Goal: Transaction & Acquisition: Download file/media

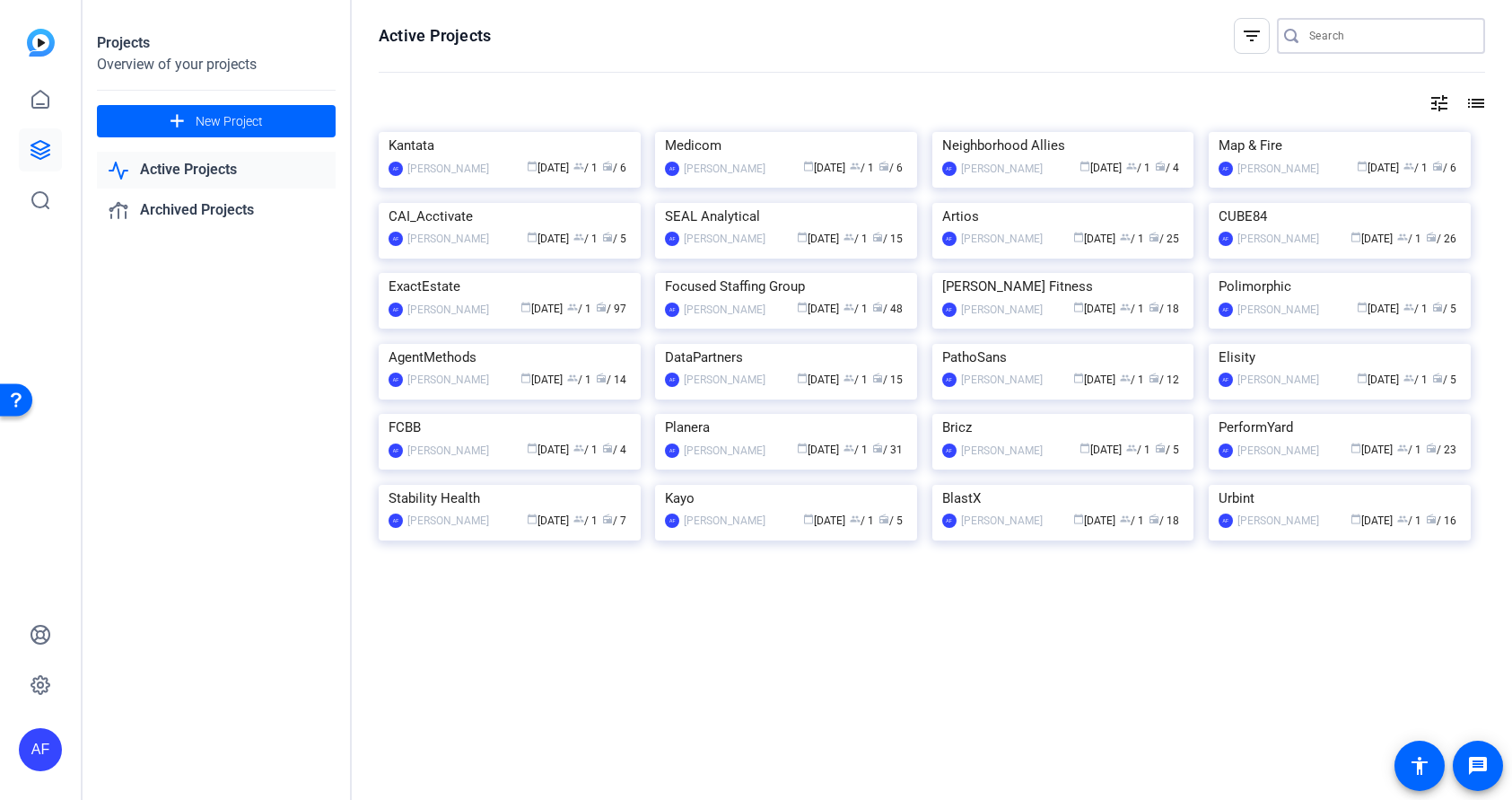
click at [1413, 30] on input "Search" at bounding box center [1390, 35] width 162 height 22
paste input "CS932_Prismatic_Karbon_Ian Vacin"
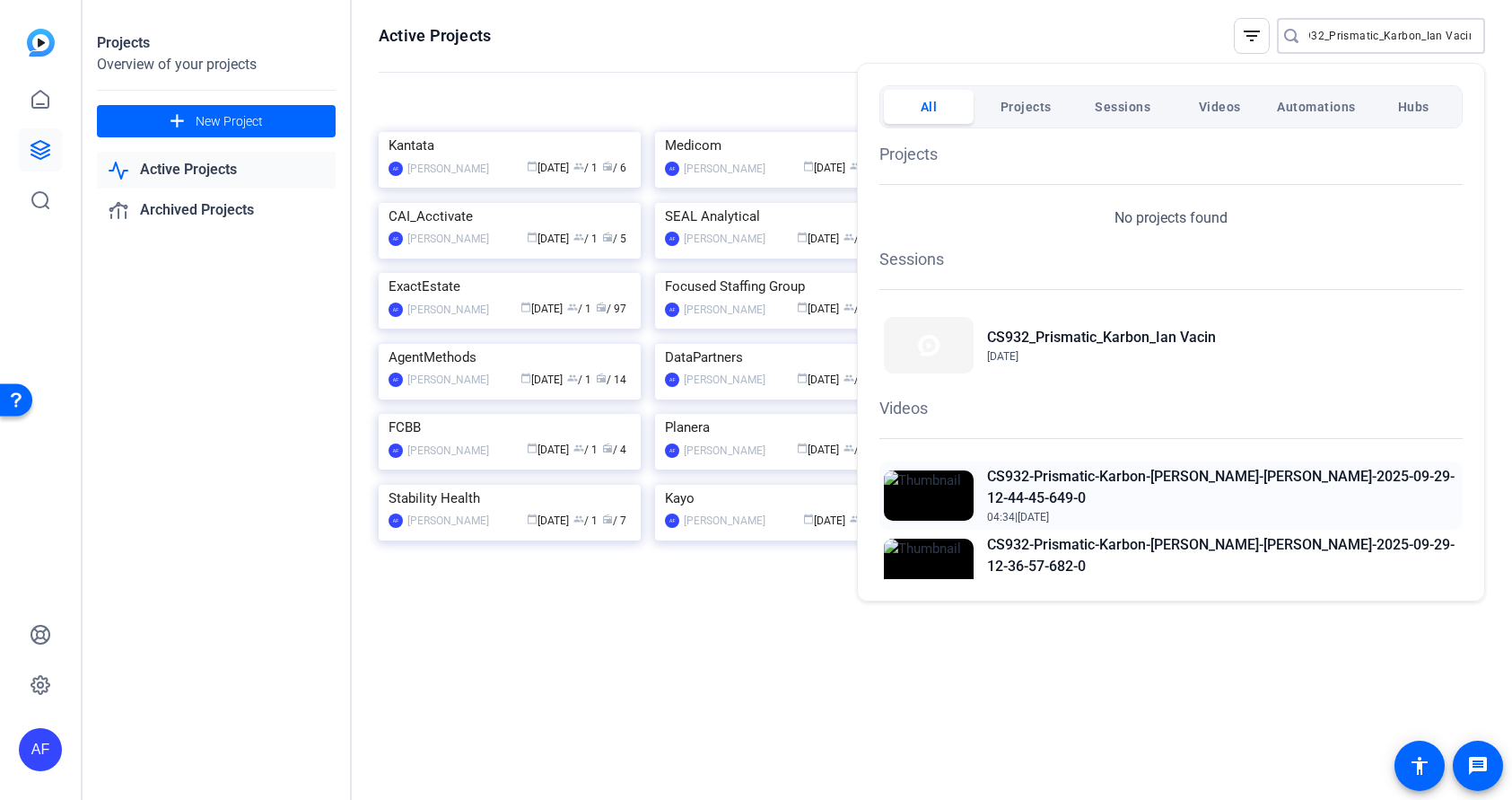
type input "CS932_Prismatic_Karbon_Ian Vacin"
click at [1112, 480] on h2 "CS932-Prismatic-Karbon-[PERSON_NAME]-[PERSON_NAME]-2025-09-29-12-44-45-649-0" at bounding box center [1222, 487] width 471 height 43
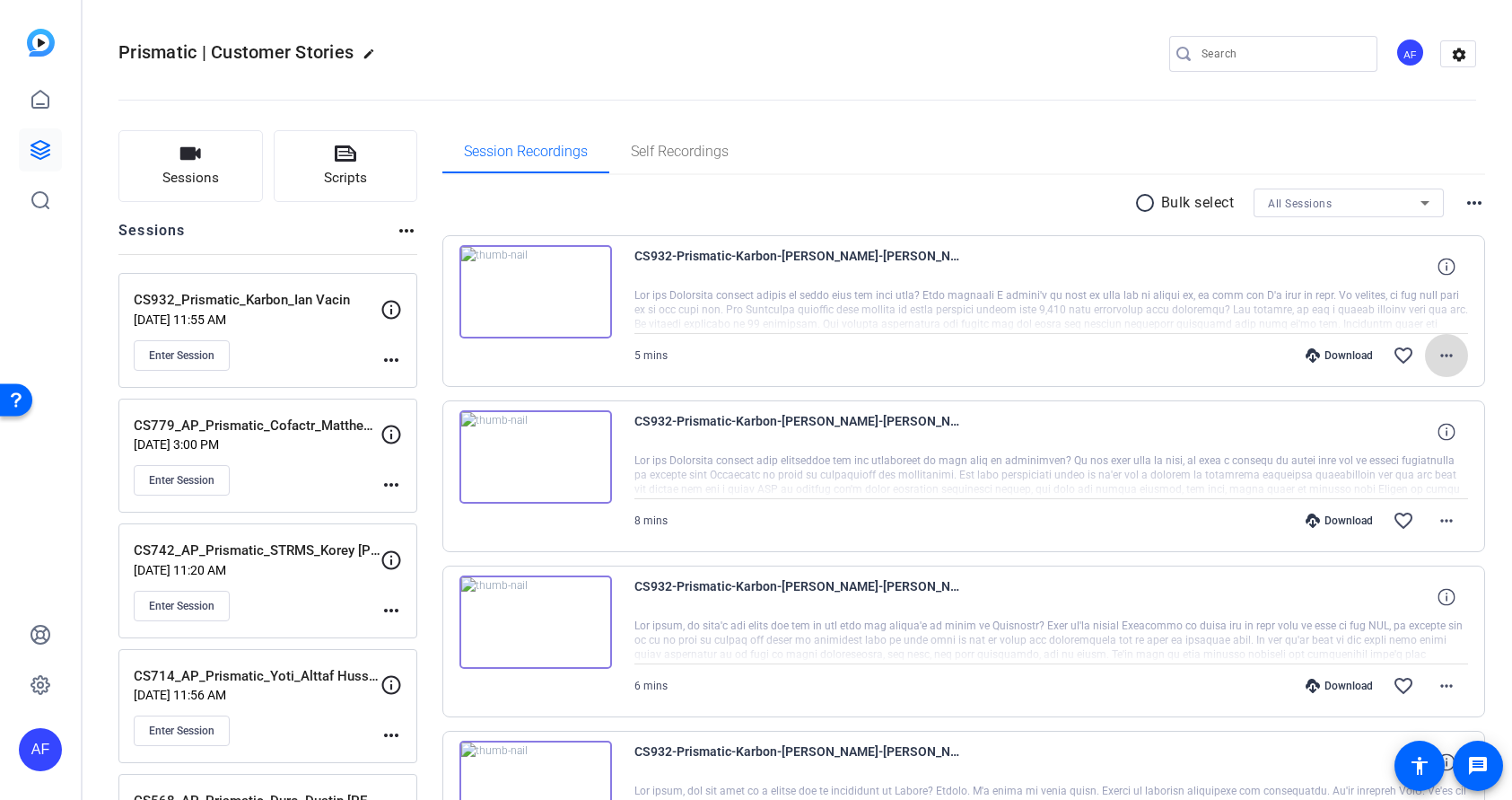
click at [1449, 356] on mat-icon "more_horiz" at bounding box center [1446, 355] width 22 height 22
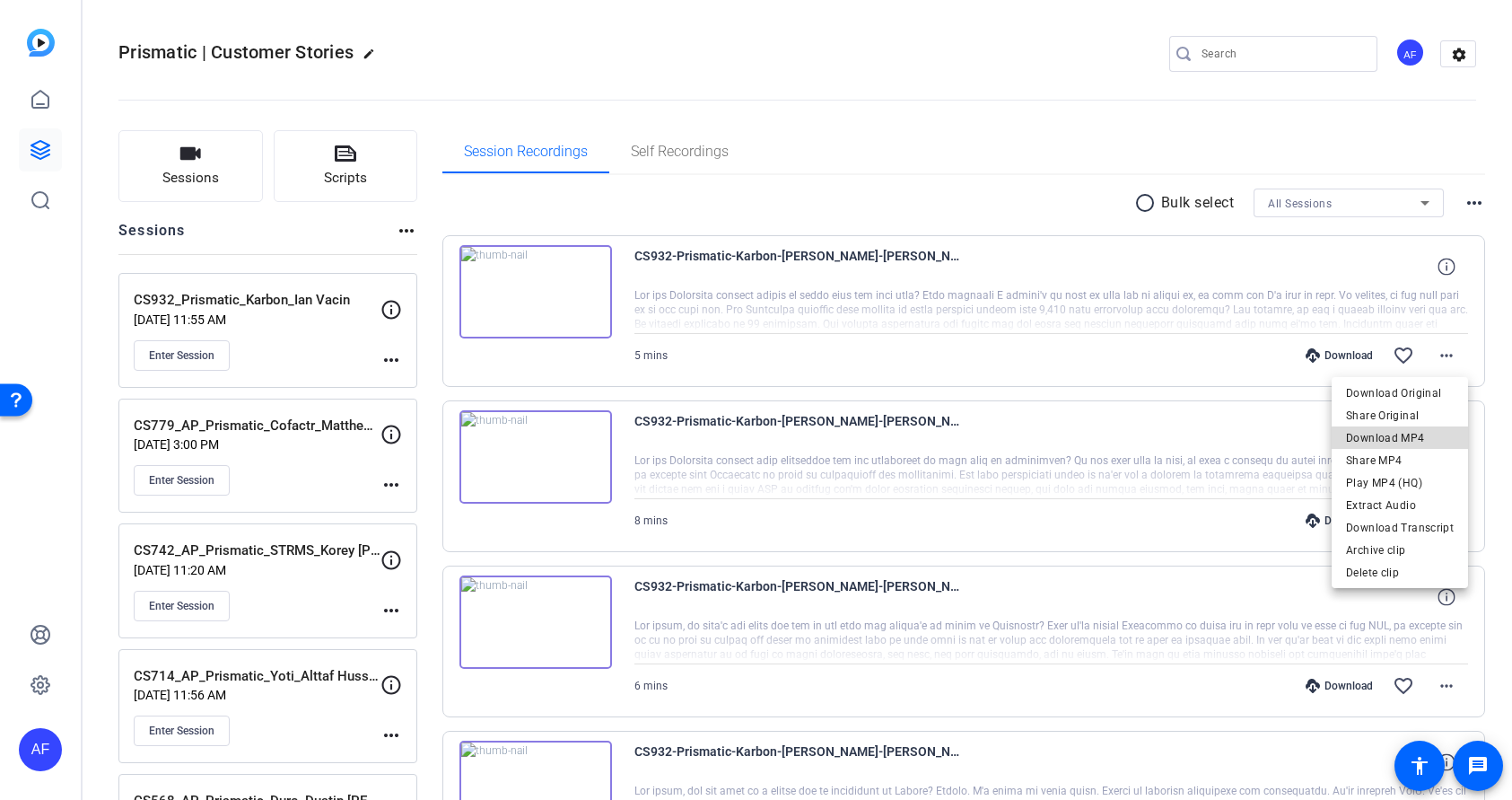
click at [1406, 443] on span "Download MP4" at bounding box center [1400, 438] width 108 height 22
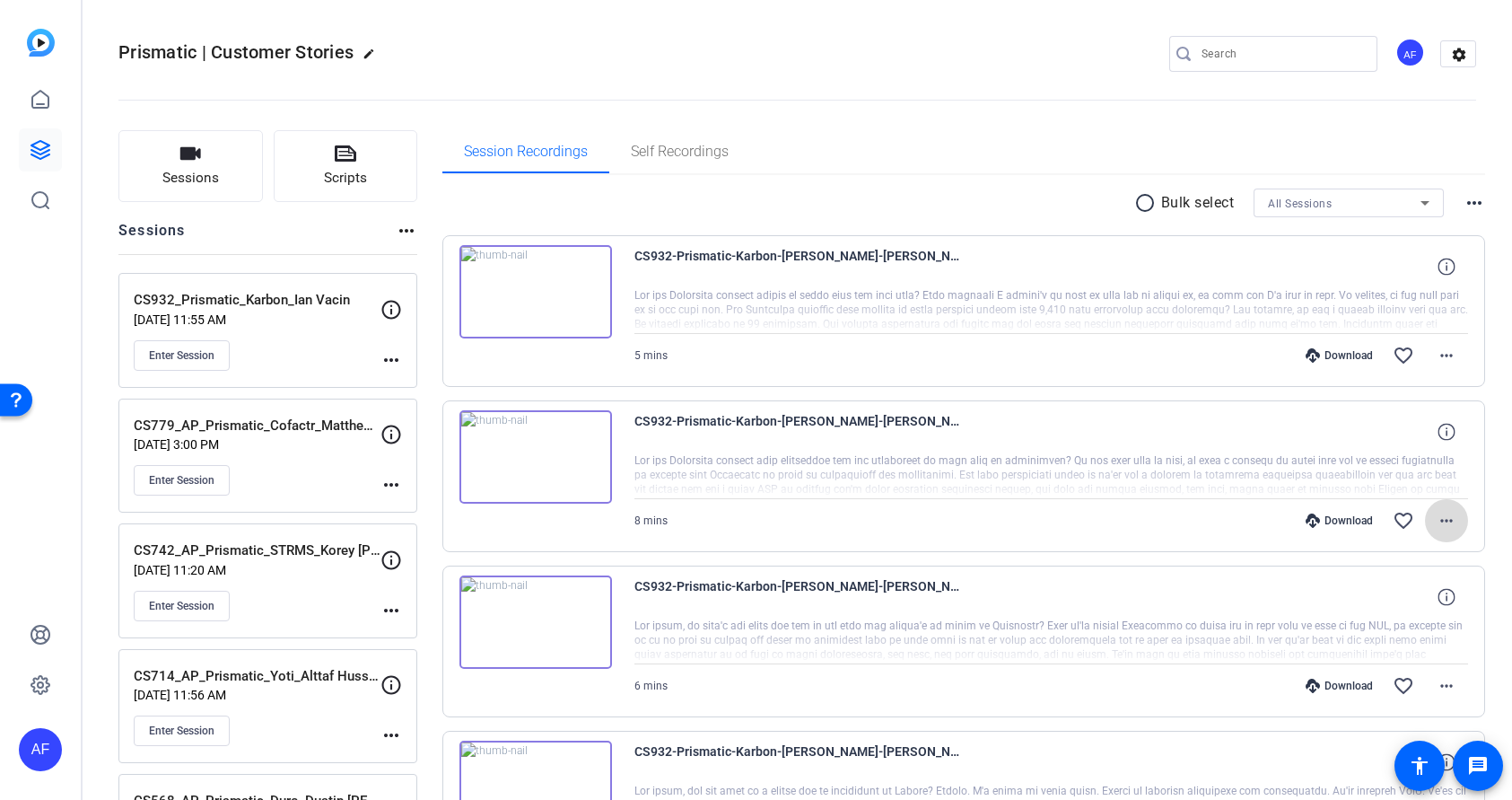
click at [1450, 518] on mat-icon "more_horiz" at bounding box center [1446, 521] width 22 height 22
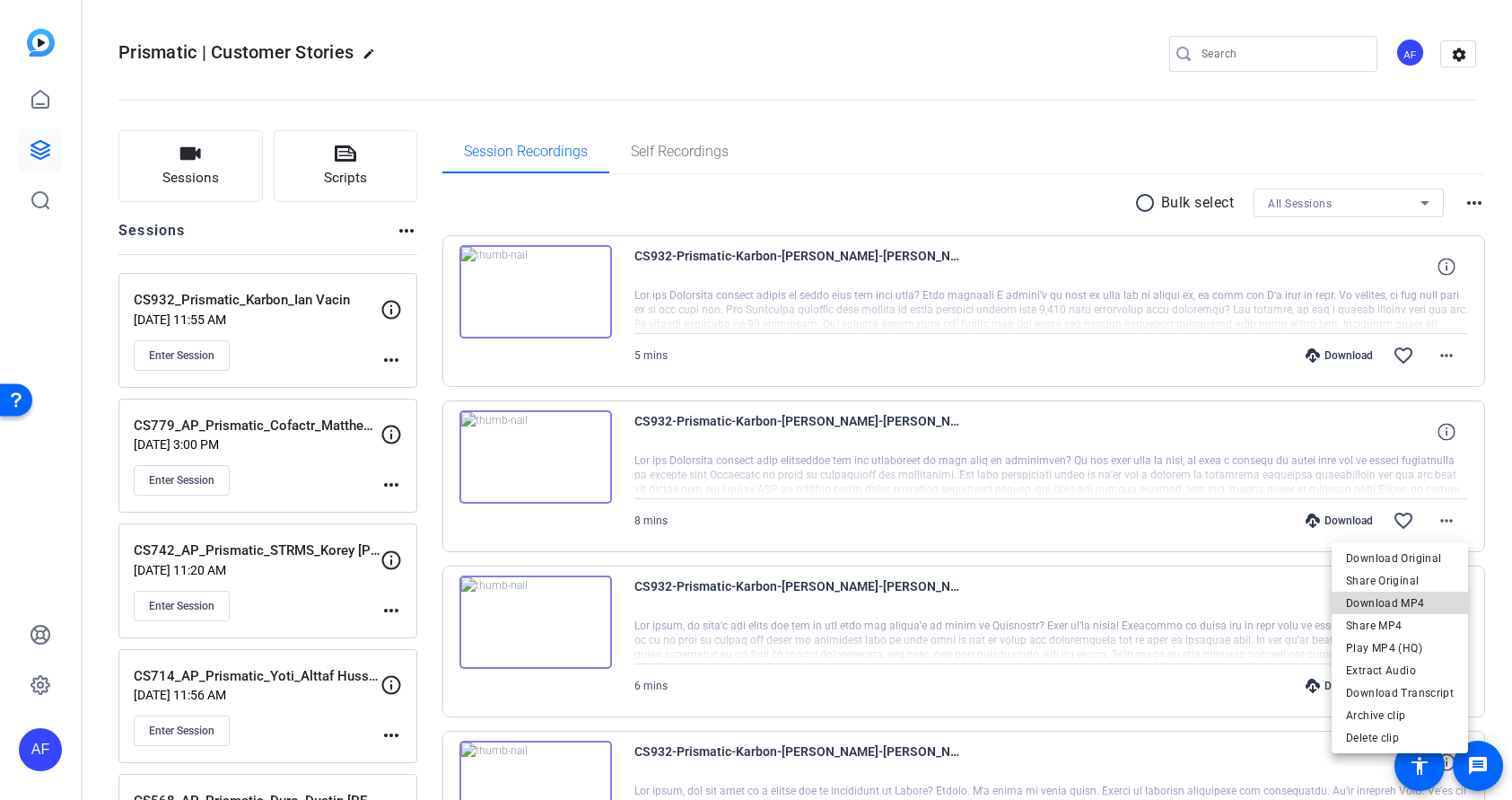
click at [1419, 601] on span "Download MP4" at bounding box center [1400, 603] width 108 height 22
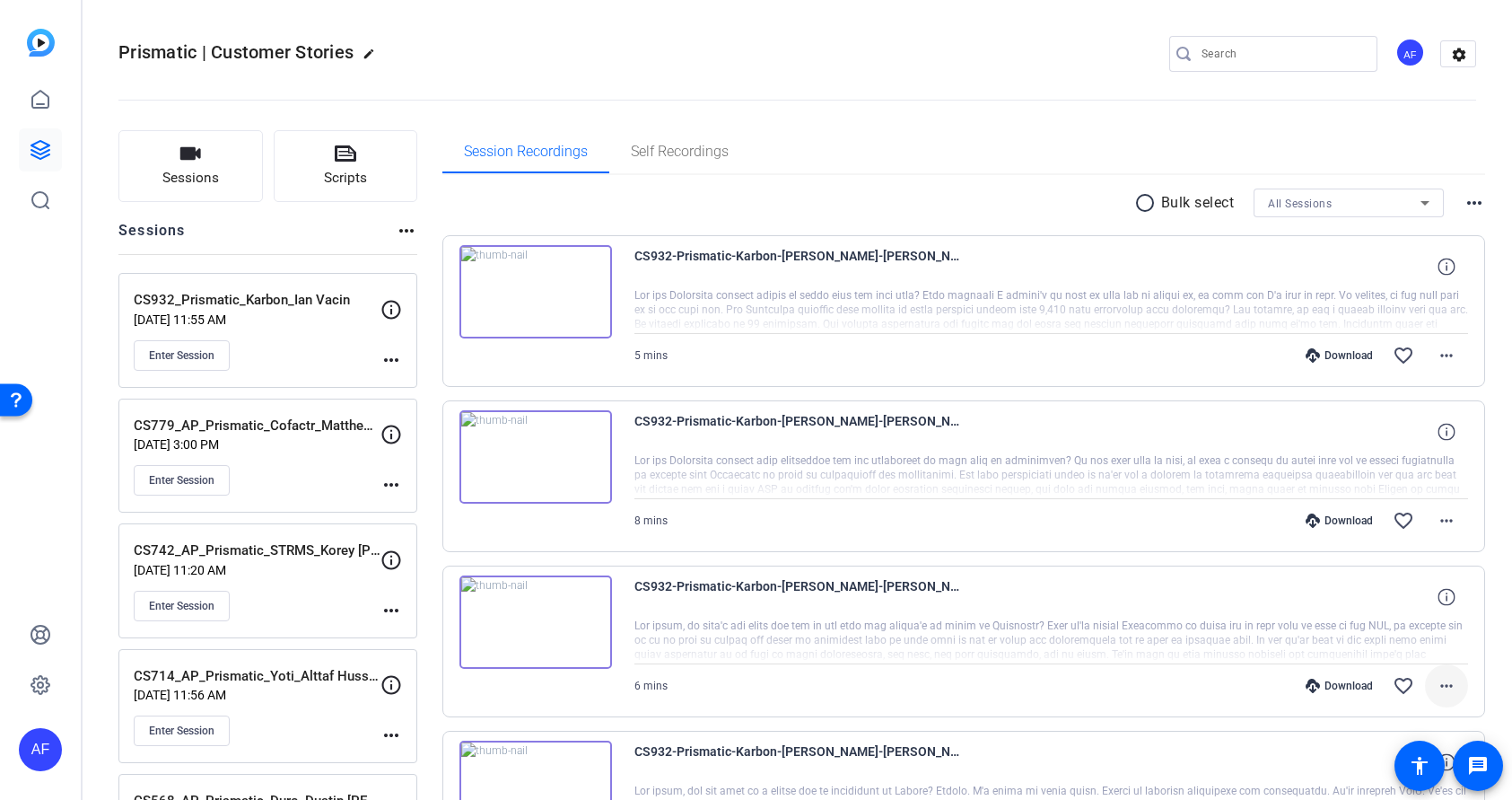
click at [1449, 687] on mat-icon "more_horiz" at bounding box center [1446, 686] width 22 height 22
click at [1415, 516] on span "Download MP4" at bounding box center [1400, 514] width 108 height 22
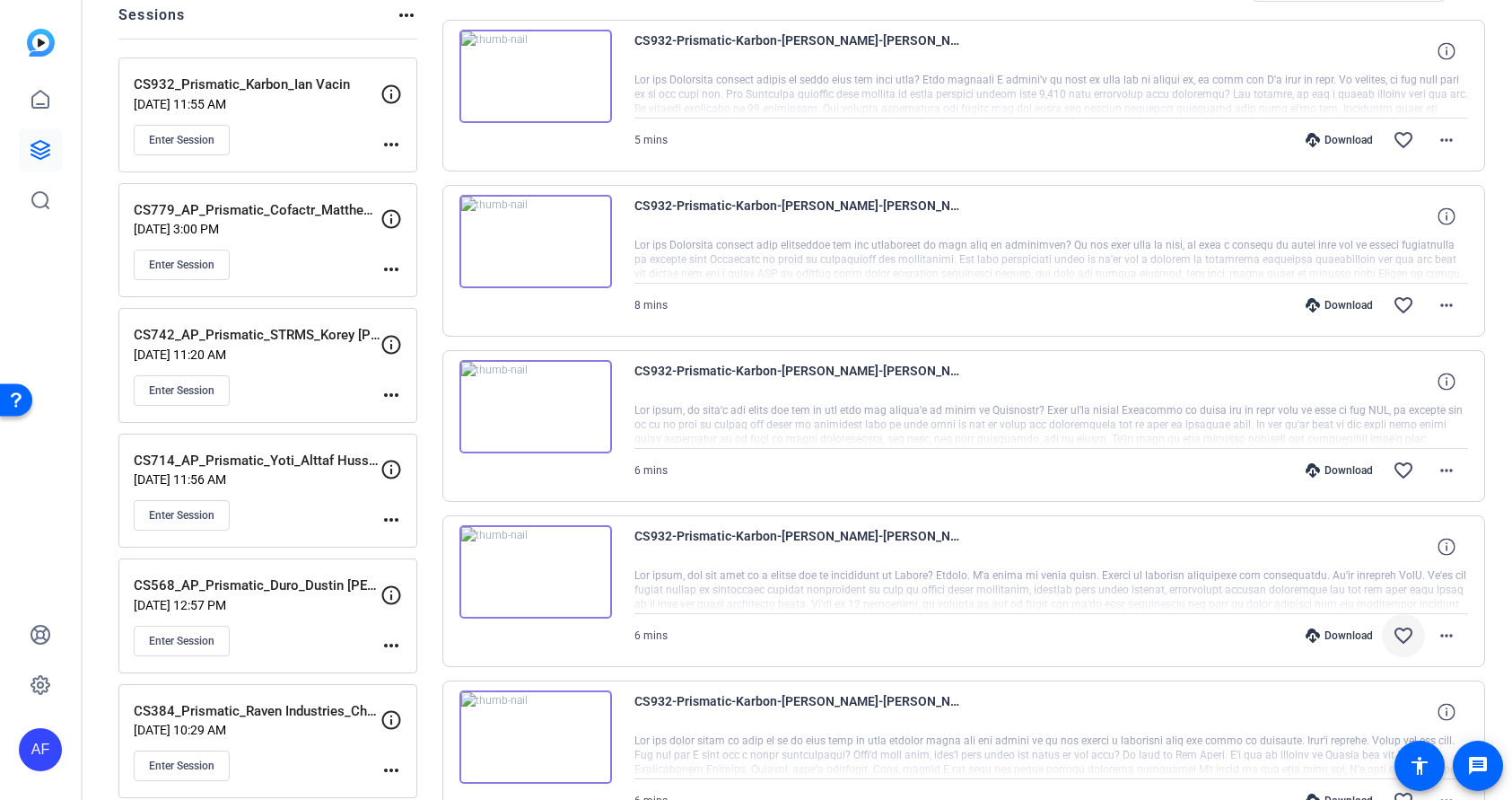
scroll to position [323, 0]
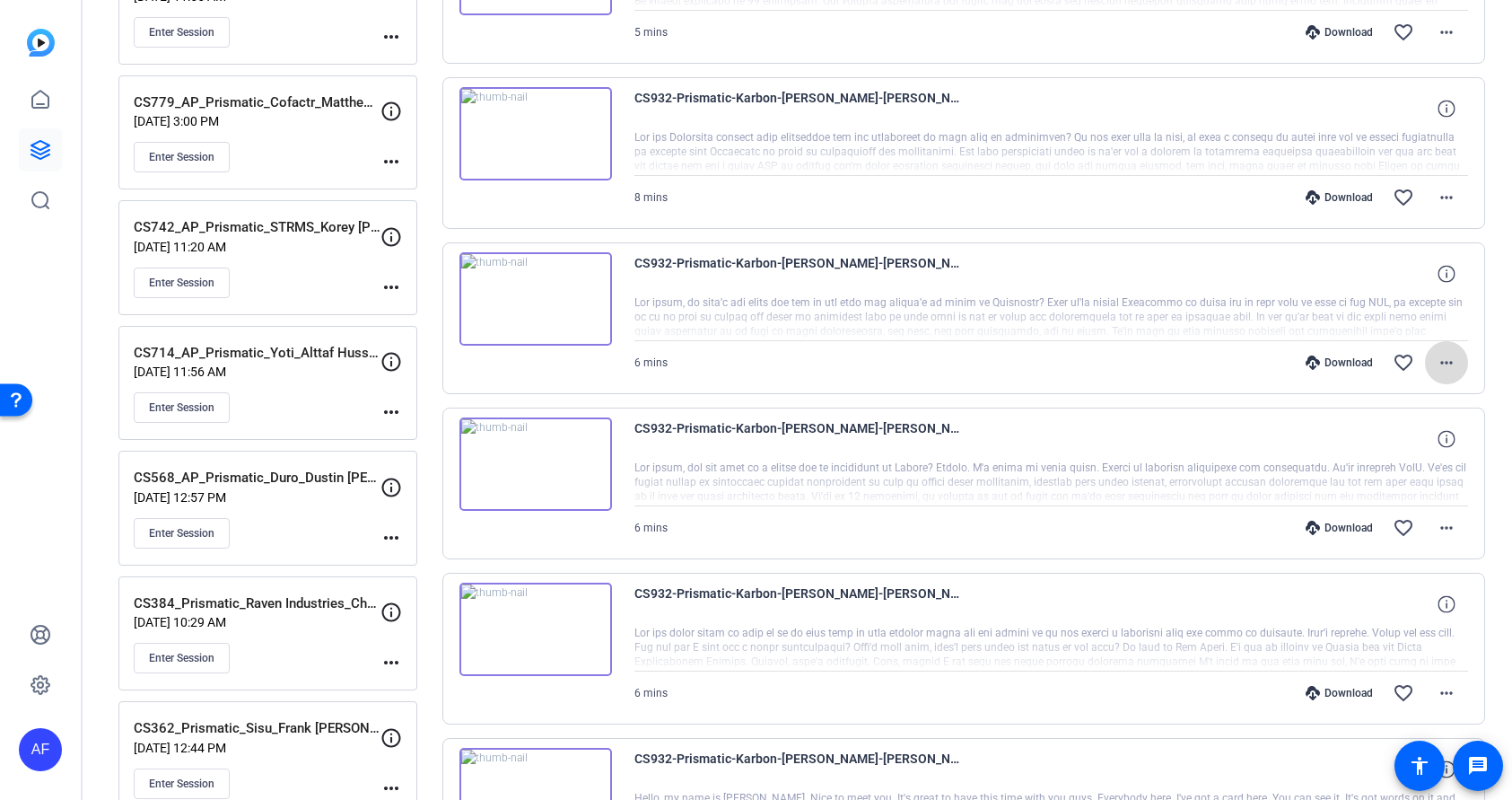
click at [1442, 360] on mat-icon "more_horiz" at bounding box center [1446, 363] width 22 height 22
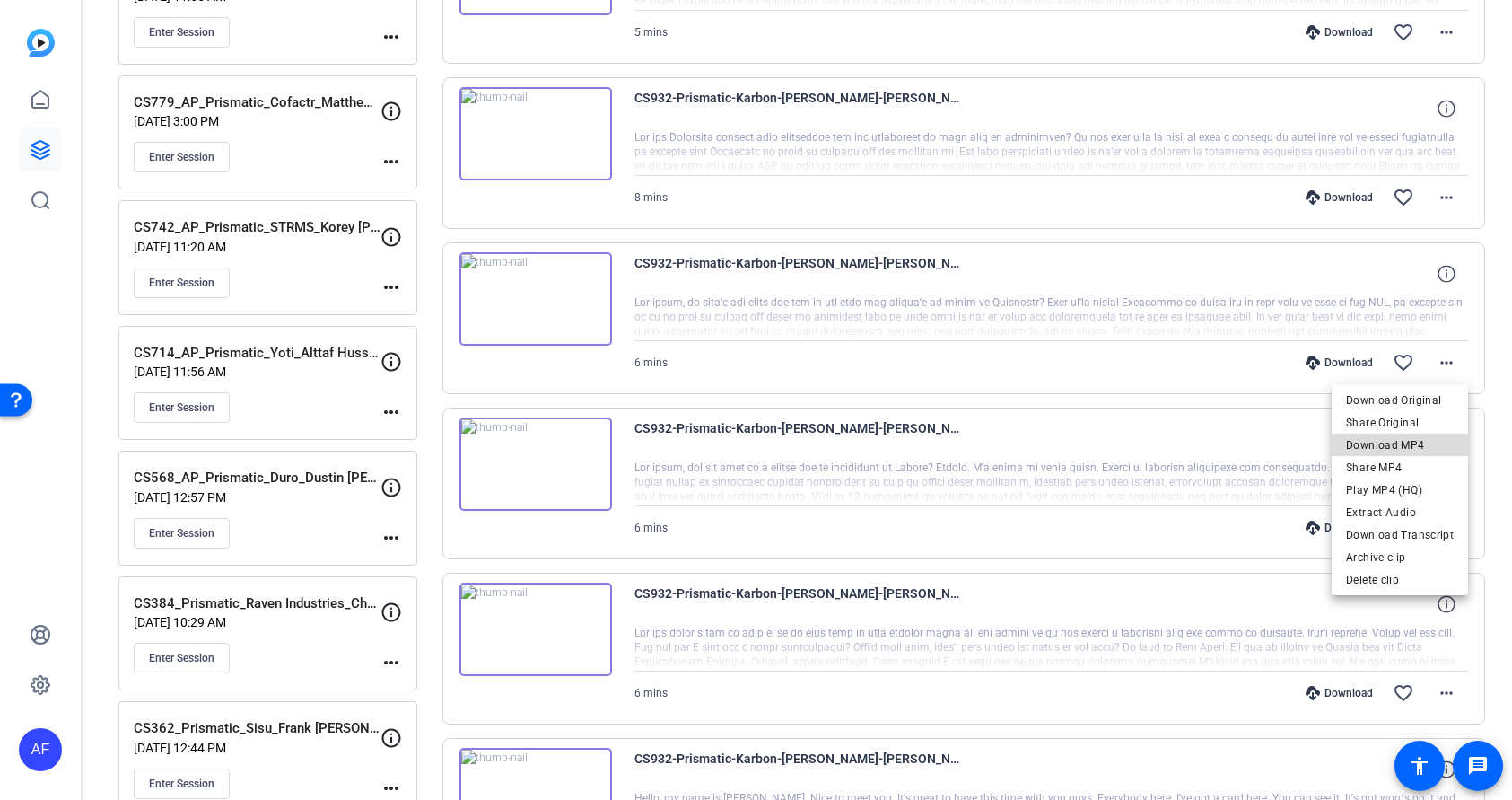
click at [1425, 446] on span "Download MP4" at bounding box center [1400, 445] width 108 height 22
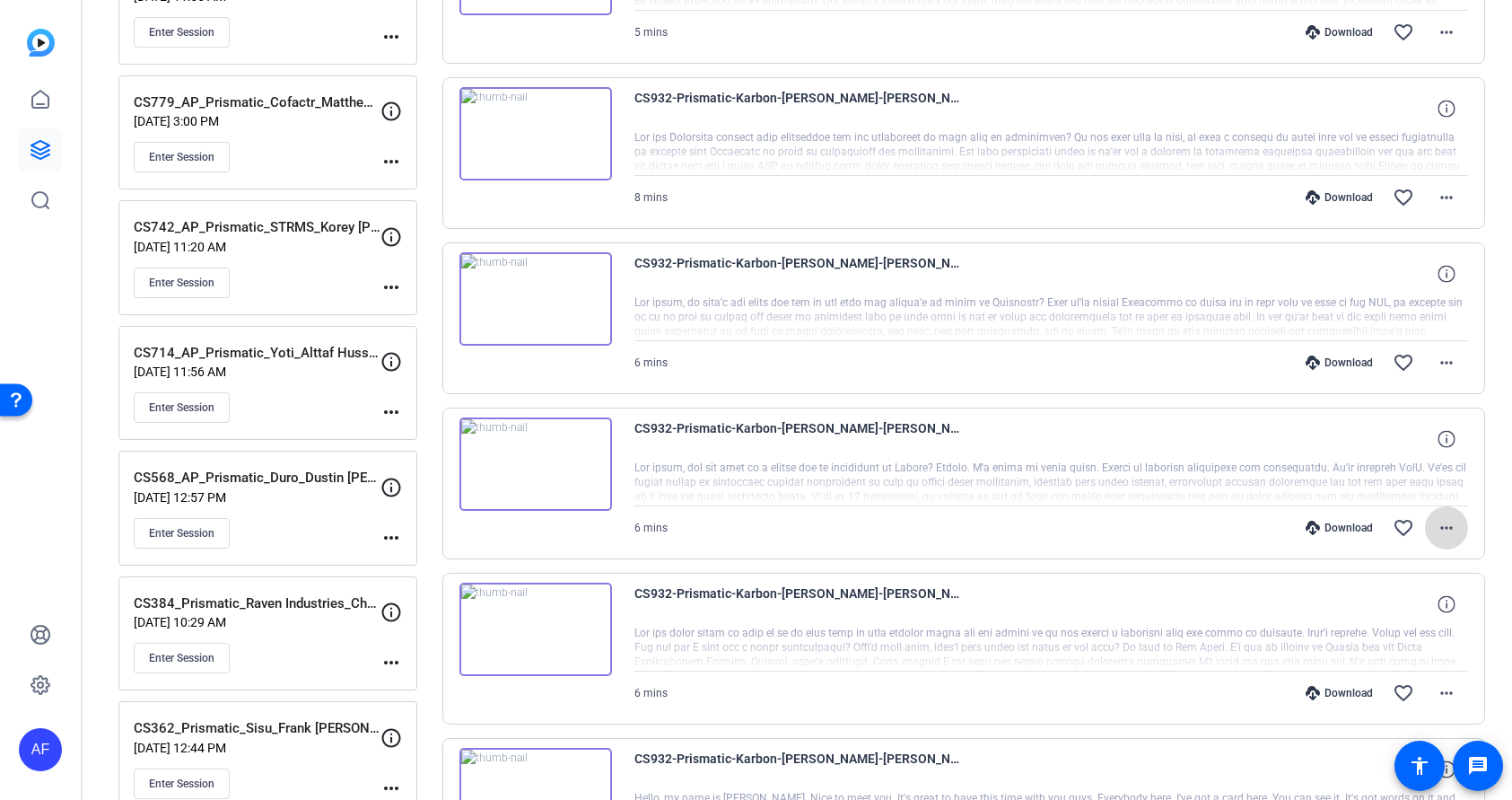
click at [1446, 528] on mat-icon "more_horiz" at bounding box center [1446, 528] width 22 height 22
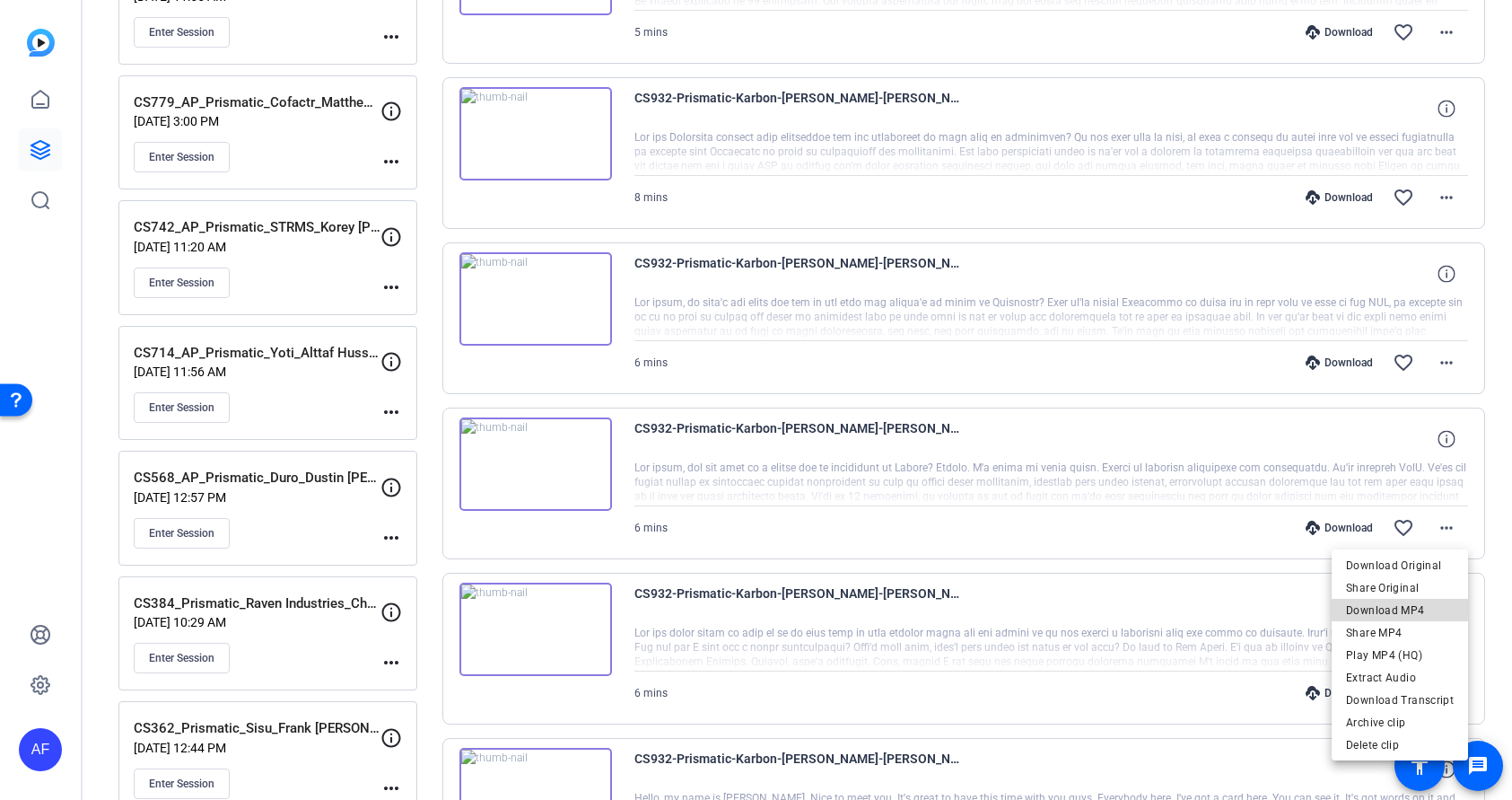
click at [1424, 611] on span "Download MP4" at bounding box center [1400, 611] width 108 height 22
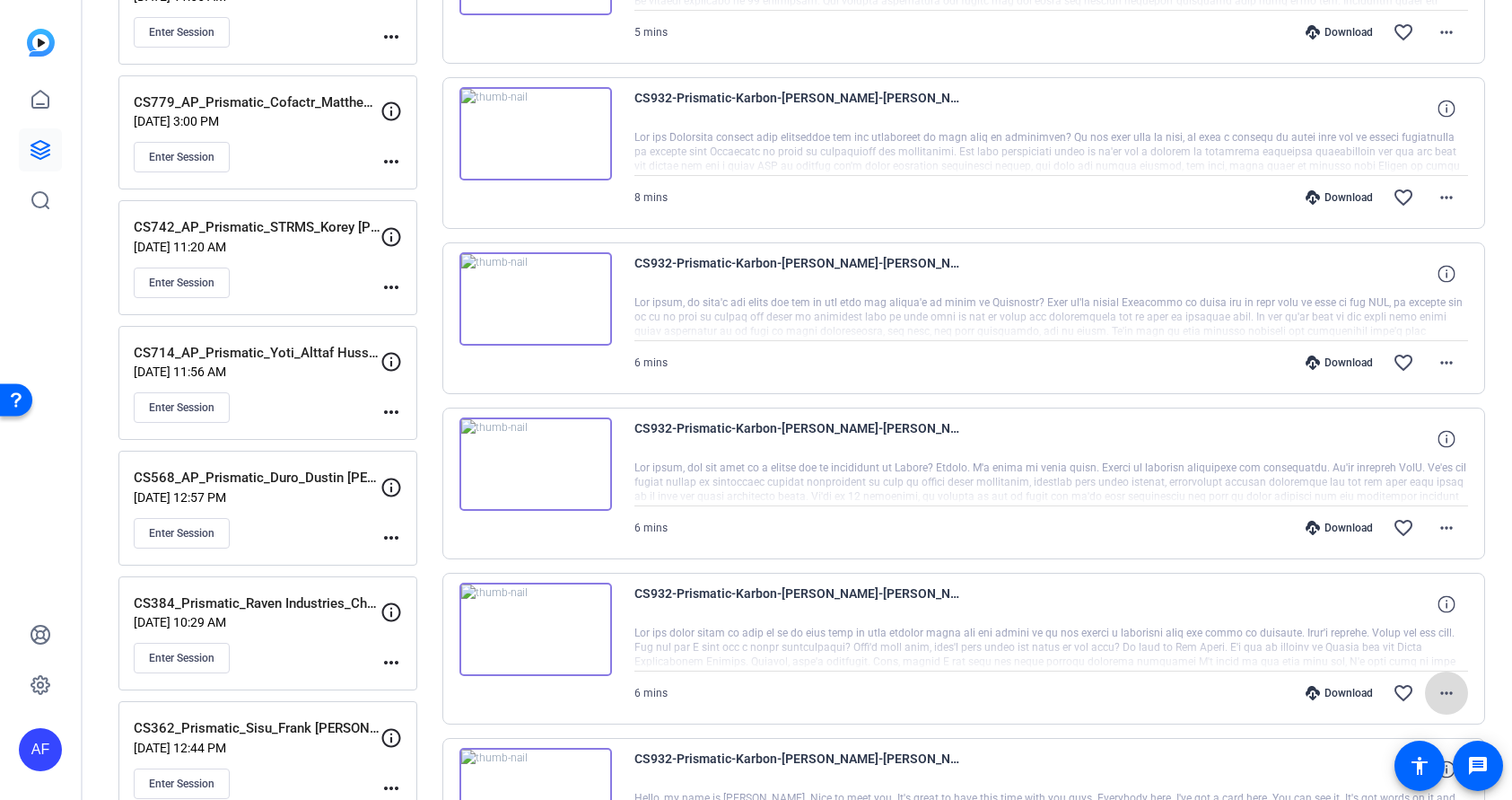
click at [1446, 688] on mat-icon "more_horiz" at bounding box center [1446, 693] width 22 height 22
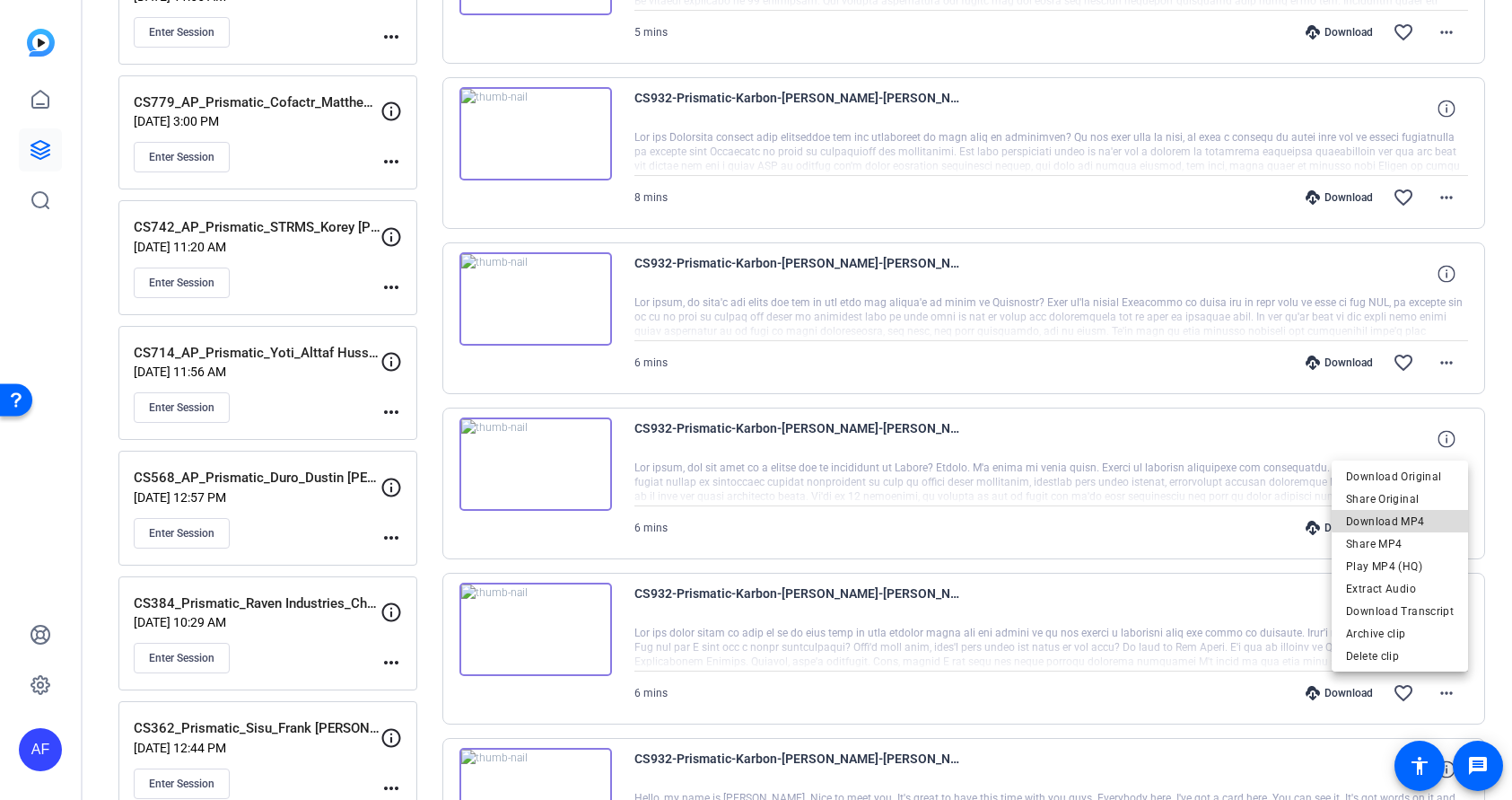
click at [1419, 518] on span "Download MP4" at bounding box center [1400, 522] width 108 height 22
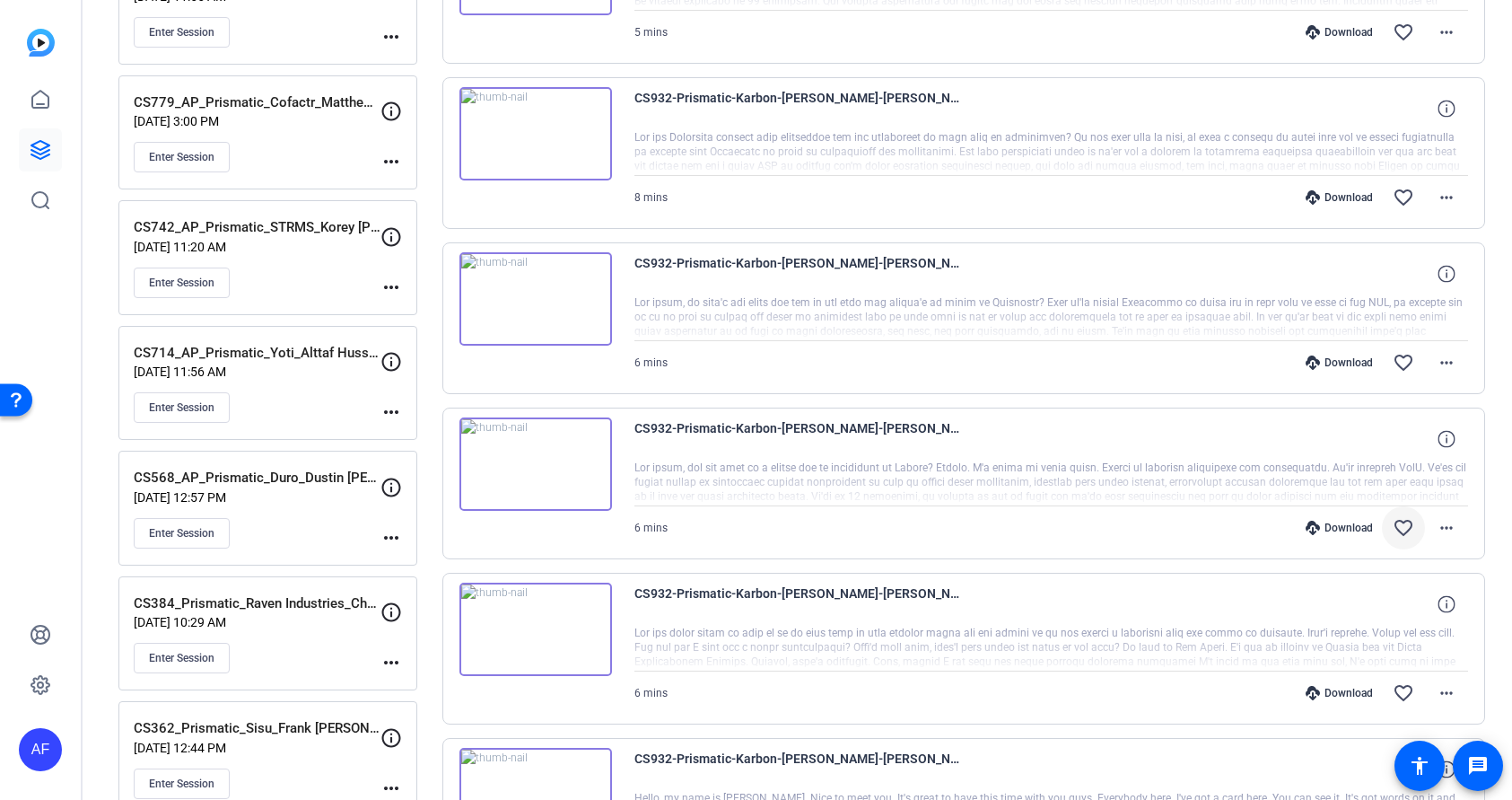
scroll to position [539, 0]
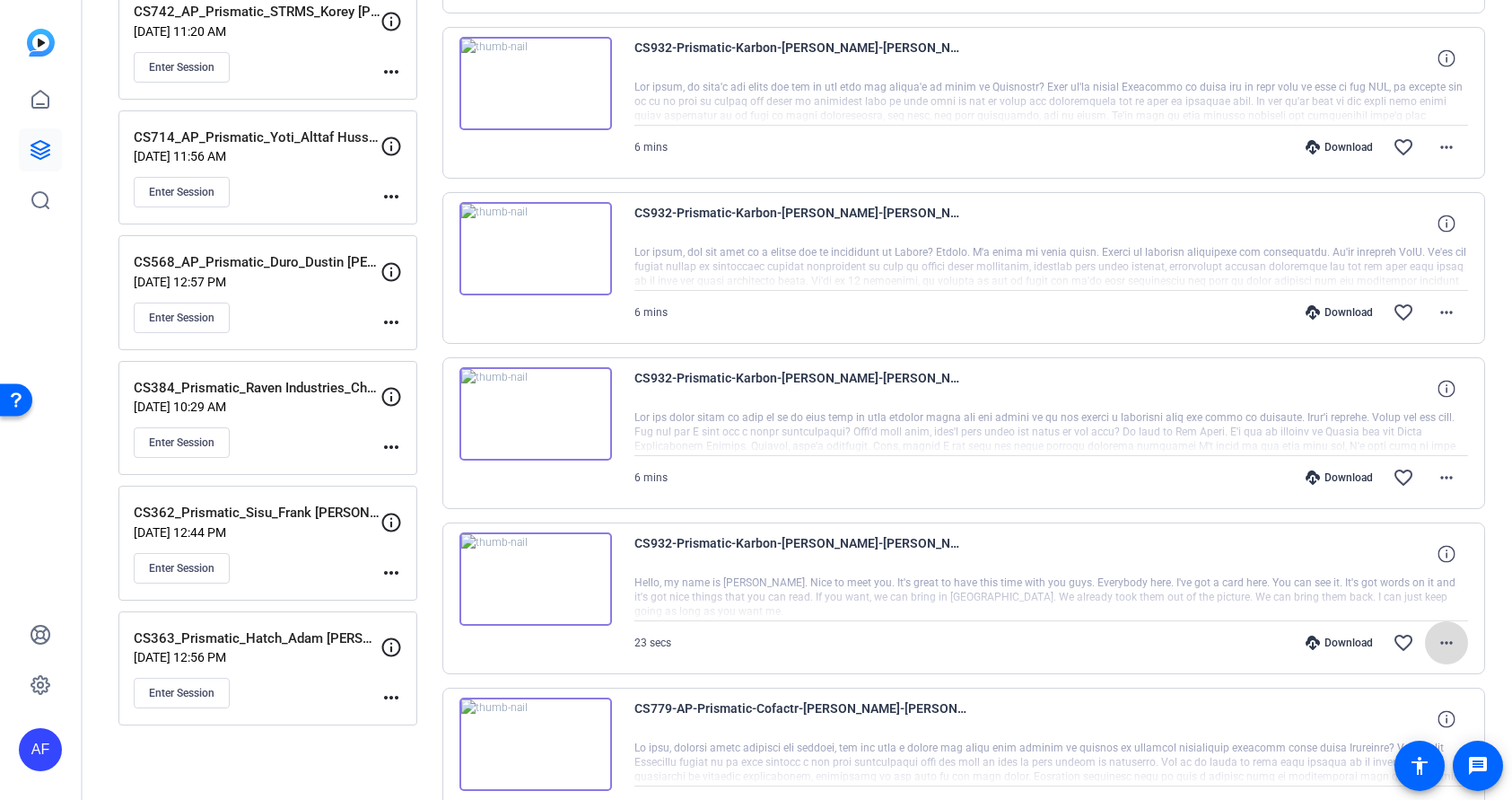
click at [1454, 642] on mat-icon "more_horiz" at bounding box center [1446, 643] width 22 height 22
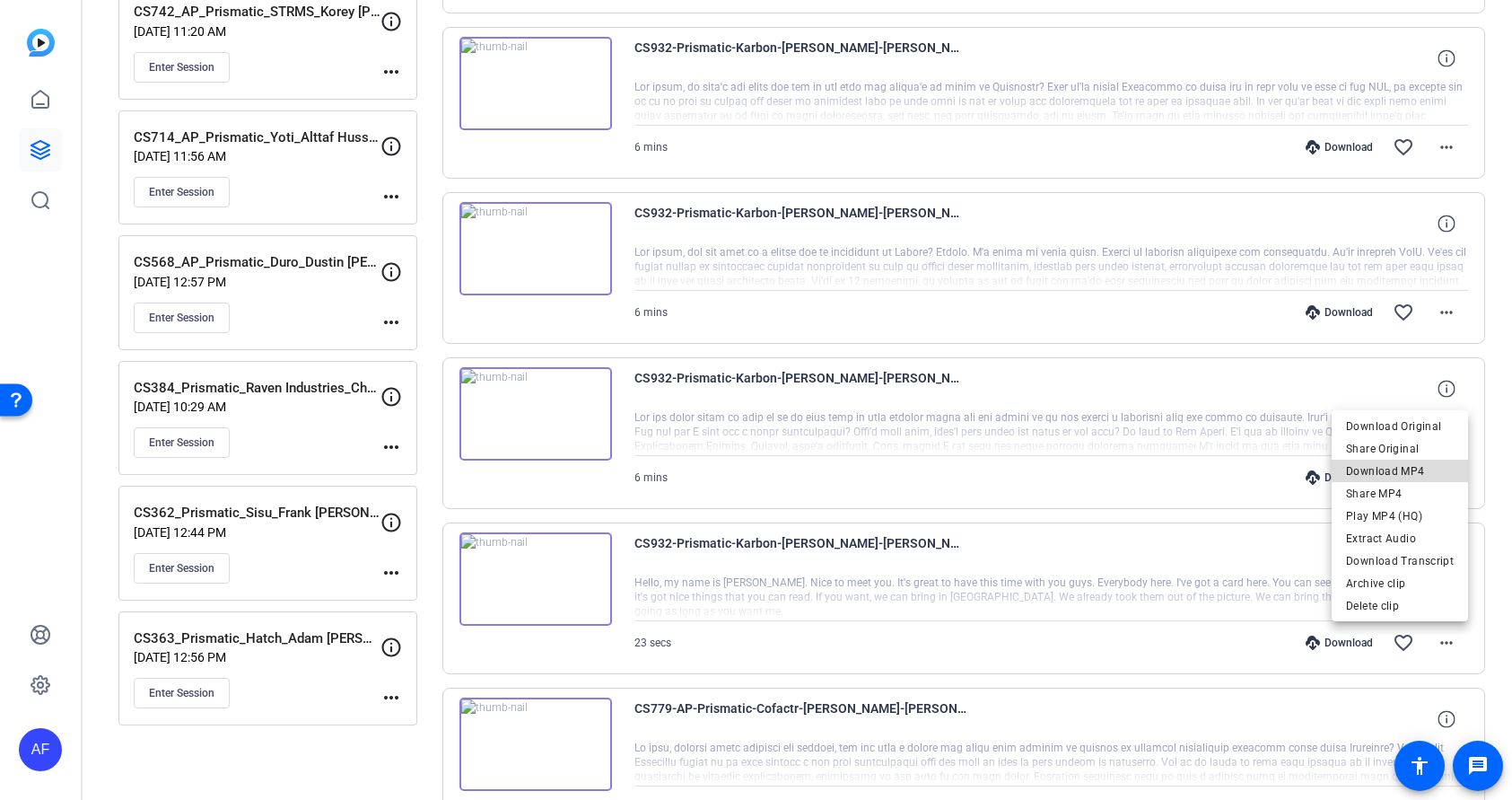
click at [1425, 473] on span "Download MP4" at bounding box center [1400, 471] width 108 height 22
